Goal: Navigation & Orientation: Find specific page/section

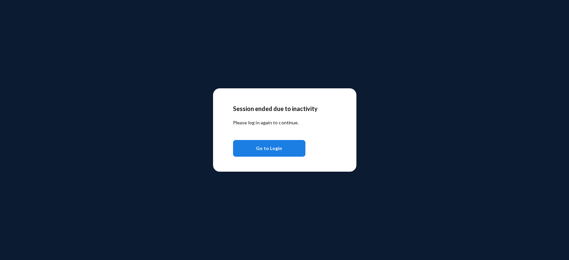
click at [272, 144] on span "Go to Login" at bounding box center [269, 148] width 26 height 12
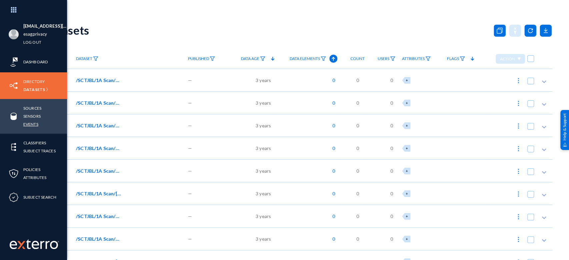
click at [36, 124] on link "Events" at bounding box center [30, 124] width 15 height 8
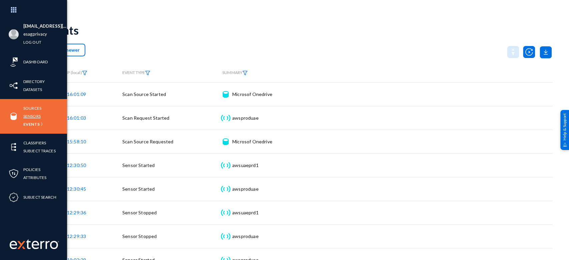
click at [33, 112] on link "Sensors" at bounding box center [31, 116] width 17 height 8
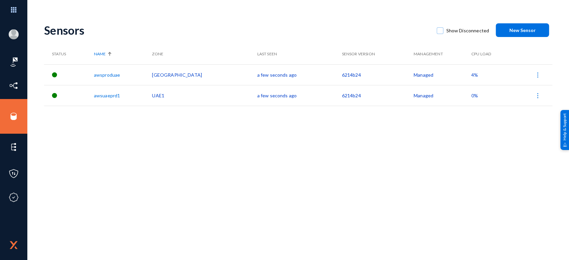
click at [471, 75] on span "4%" at bounding box center [474, 75] width 7 height 6
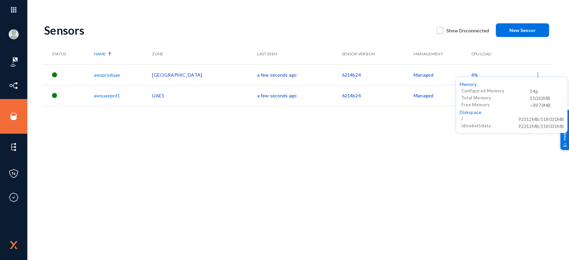
click at [403, 121] on div at bounding box center [284, 130] width 569 height 260
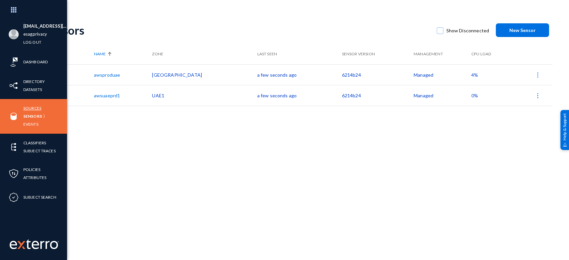
click at [37, 108] on link "Sources" at bounding box center [32, 108] width 18 height 8
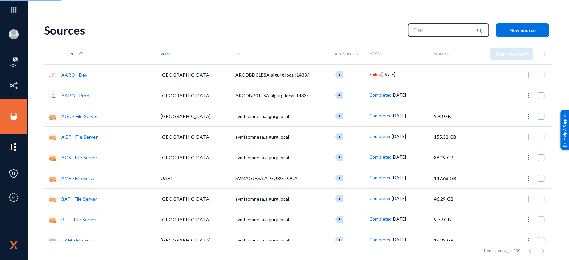
click at [425, 30] on input "text" at bounding box center [442, 30] width 59 height 10
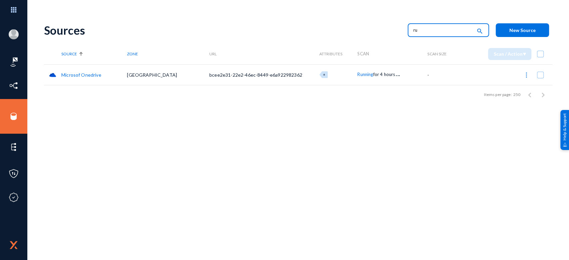
type input "r"
type input "drop"
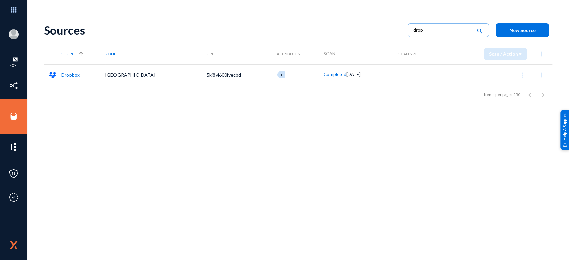
click at [324, 74] on span "Completed" at bounding box center [335, 74] width 22 height 5
click at [240, 16] on div at bounding box center [284, 130] width 569 height 260
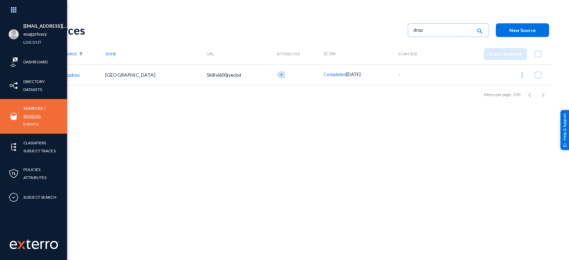
click at [33, 114] on link "Sensors" at bounding box center [31, 116] width 17 height 8
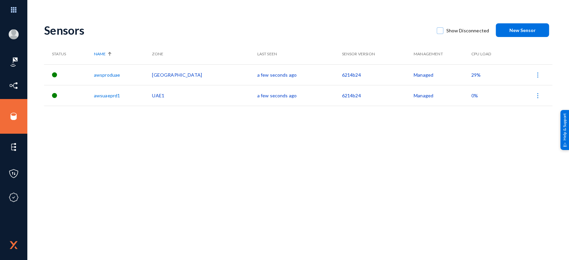
click at [471, 76] on span "29%" at bounding box center [475, 75] width 9 height 6
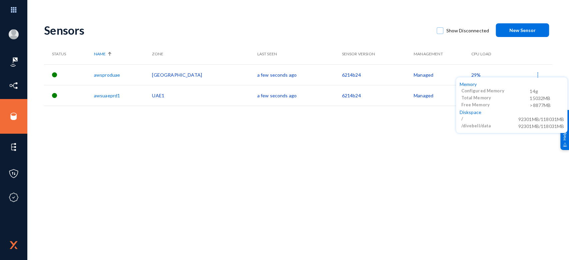
click at [309, 182] on div at bounding box center [284, 130] width 569 height 260
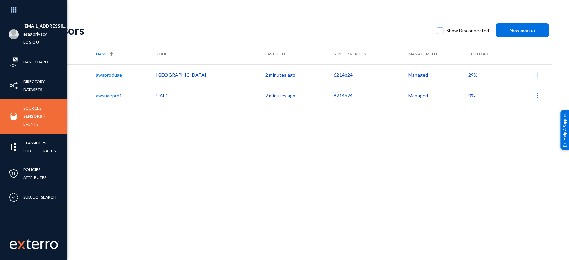
click at [30, 108] on link "Sources" at bounding box center [32, 108] width 18 height 8
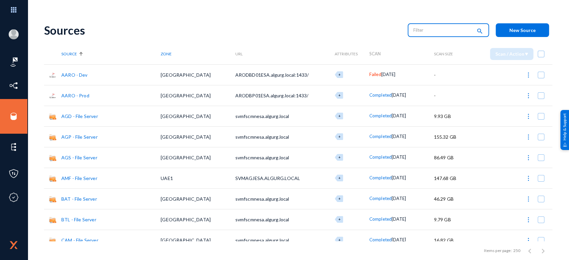
click at [435, 34] on input "text" at bounding box center [442, 30] width 59 height 10
type input "one"
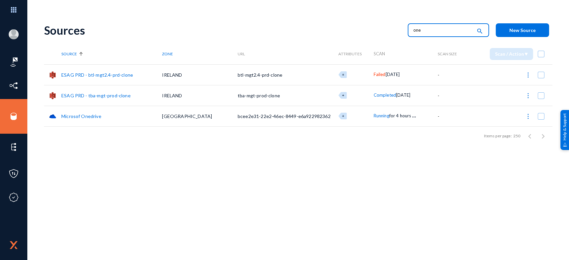
click at [83, 116] on link "Microsof Onedrive" at bounding box center [81, 116] width 40 height 6
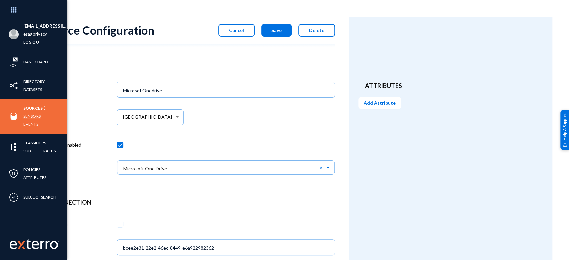
click at [31, 117] on link "Sensors" at bounding box center [31, 116] width 17 height 8
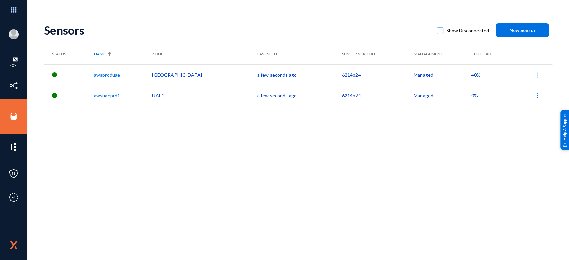
click at [471, 75] on span "40%" at bounding box center [475, 75] width 9 height 6
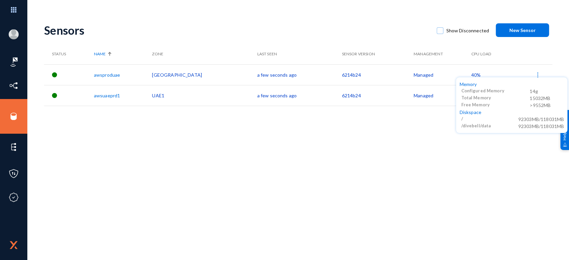
click at [384, 156] on div at bounding box center [284, 130] width 569 height 260
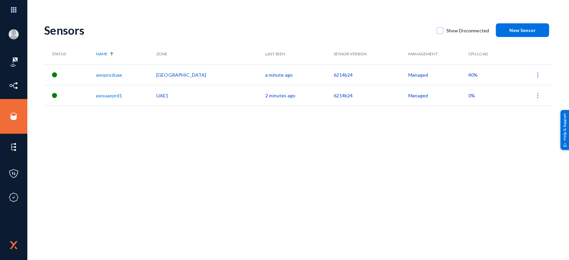
click at [468, 73] on span "40%" at bounding box center [472, 75] width 9 height 6
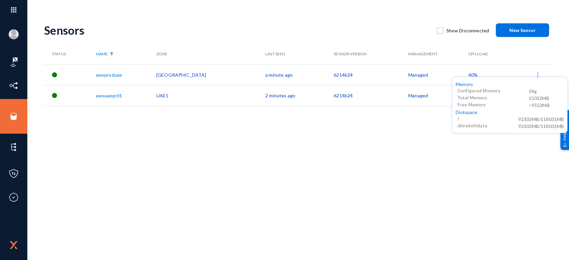
click at [415, 139] on div at bounding box center [284, 130] width 569 height 260
